Goal: Download file/media

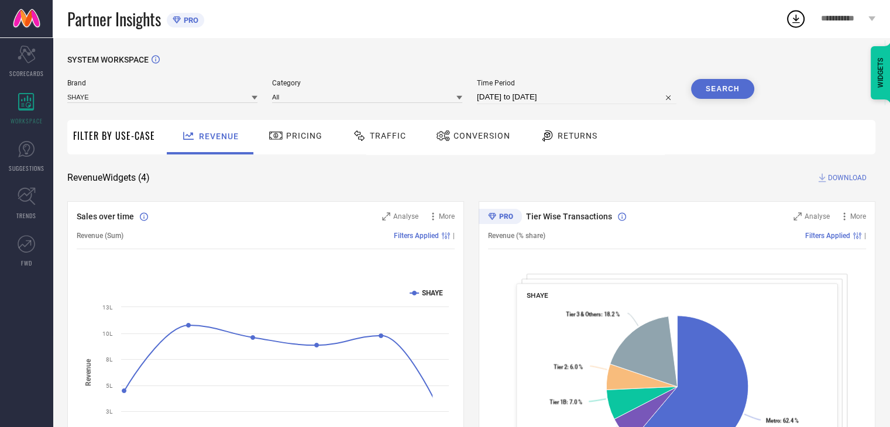
click at [589, 100] on input "[DATE] to [DATE]" at bounding box center [577, 97] width 200 height 14
select select "7"
select select "2025"
select select "8"
select select "2025"
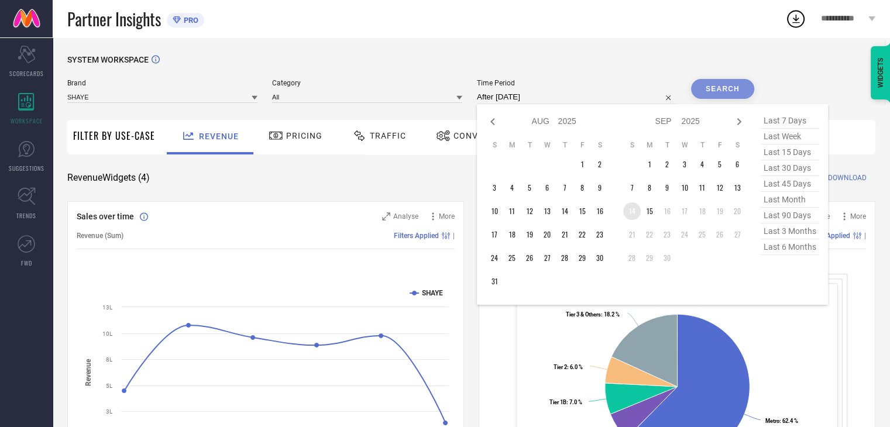
click at [632, 211] on td "14" at bounding box center [632, 211] width 18 height 18
type input "[DATE] to [DATE]"
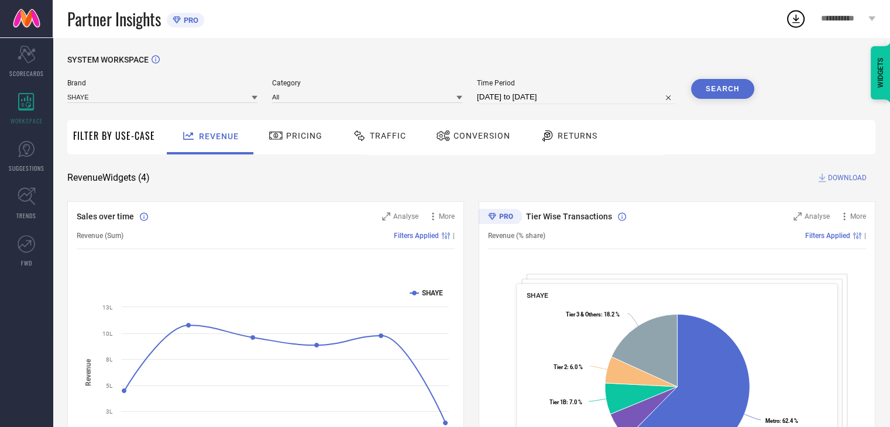
click at [721, 92] on button "Search" at bounding box center [722, 89] width 63 height 20
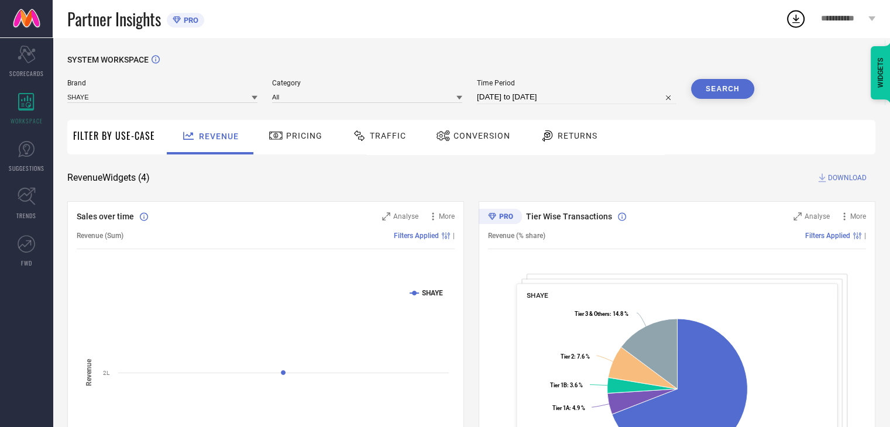
click at [850, 178] on span "DOWNLOAD" at bounding box center [847, 178] width 39 height 12
click at [466, 139] on span "Conversion" at bounding box center [481, 135] width 57 height 9
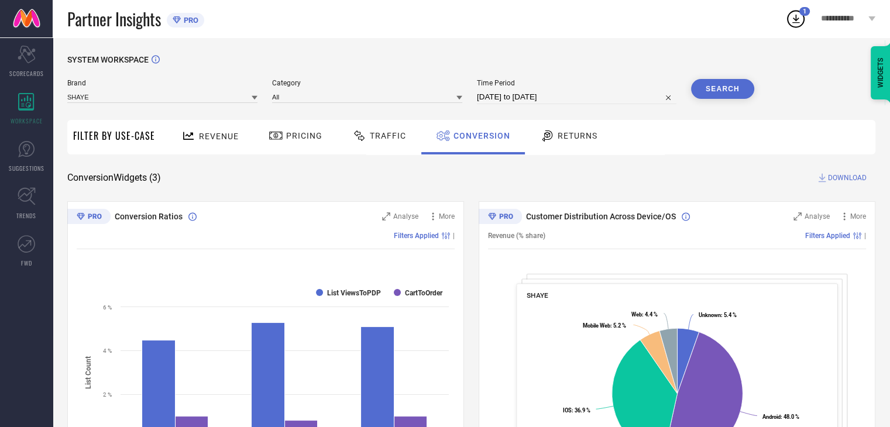
click at [706, 95] on button "Search" at bounding box center [722, 89] width 63 height 20
click at [840, 177] on span "DOWNLOAD" at bounding box center [847, 178] width 39 height 12
click at [600, 63] on div "SYSTEM WORKSPACE" at bounding box center [471, 67] width 808 height 24
click at [587, 101] on input "[DATE] to [DATE]" at bounding box center [577, 97] width 200 height 14
select select "8"
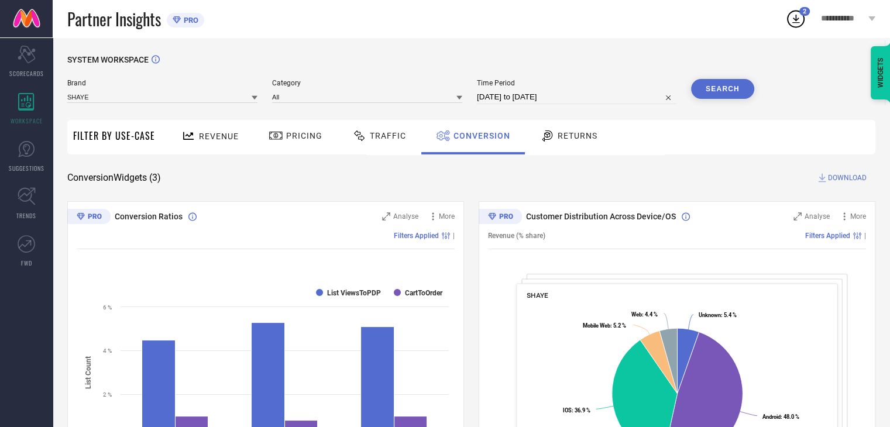
select select "2025"
select select "9"
select select "2025"
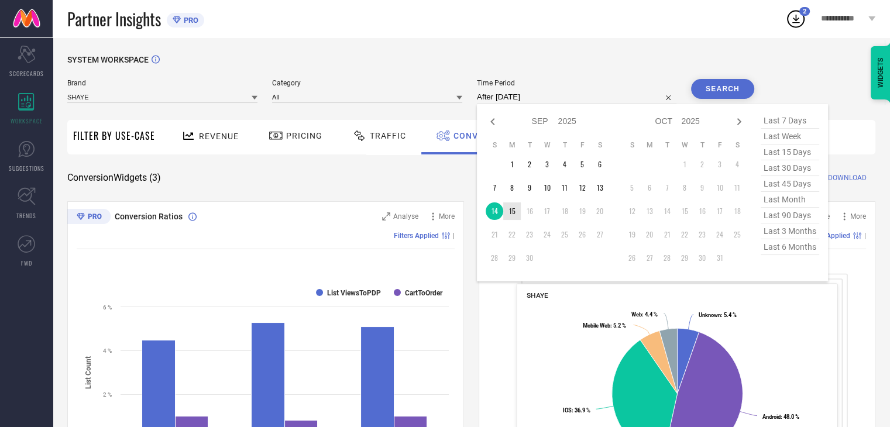
click at [517, 214] on td "15" at bounding box center [512, 211] width 18 height 18
type input "[DATE] to [DATE]"
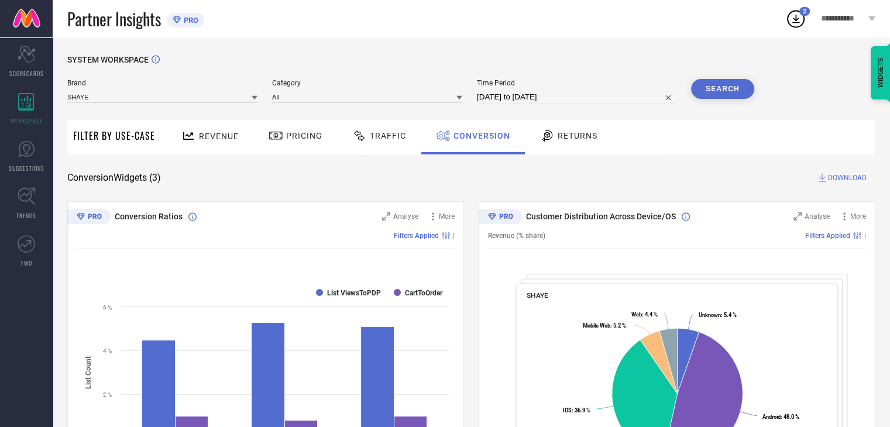
click at [743, 90] on button "Search" at bounding box center [722, 89] width 63 height 20
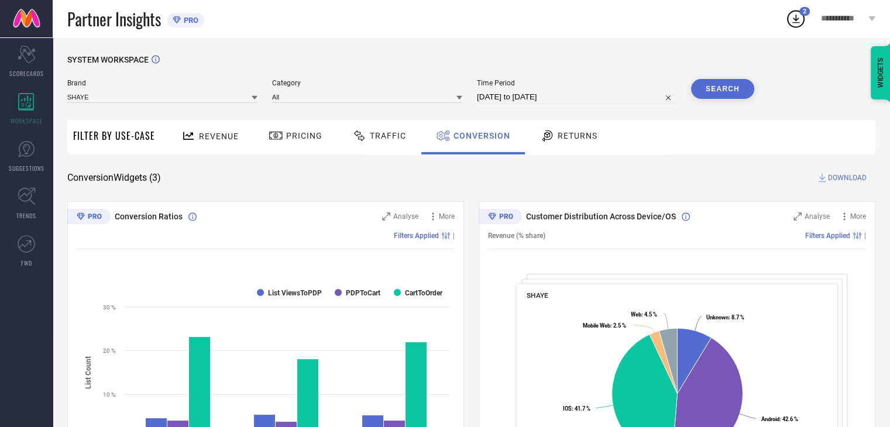
click at [850, 179] on span "DOWNLOAD" at bounding box center [847, 178] width 39 height 12
